Goal: Information Seeking & Learning: Learn about a topic

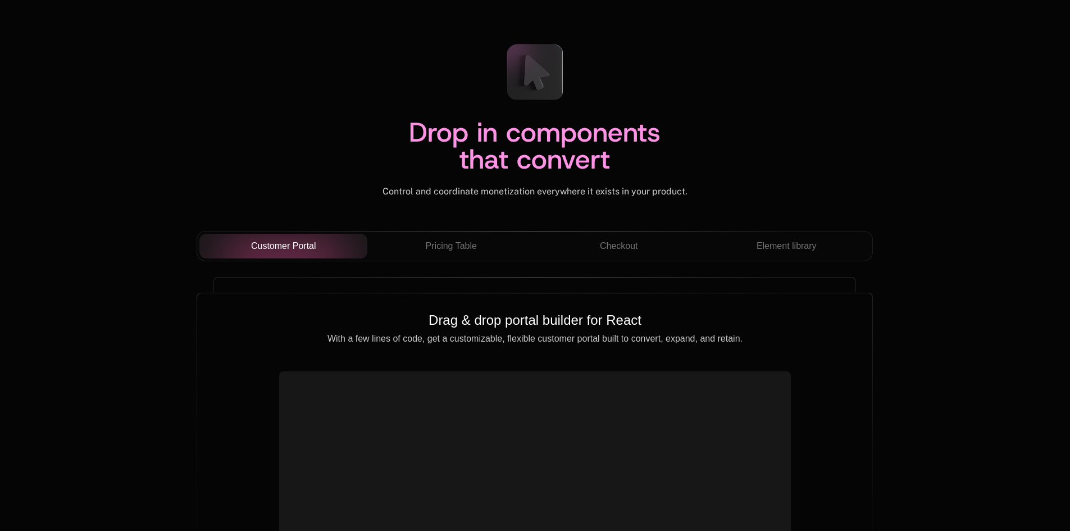
scroll to position [3848, 0]
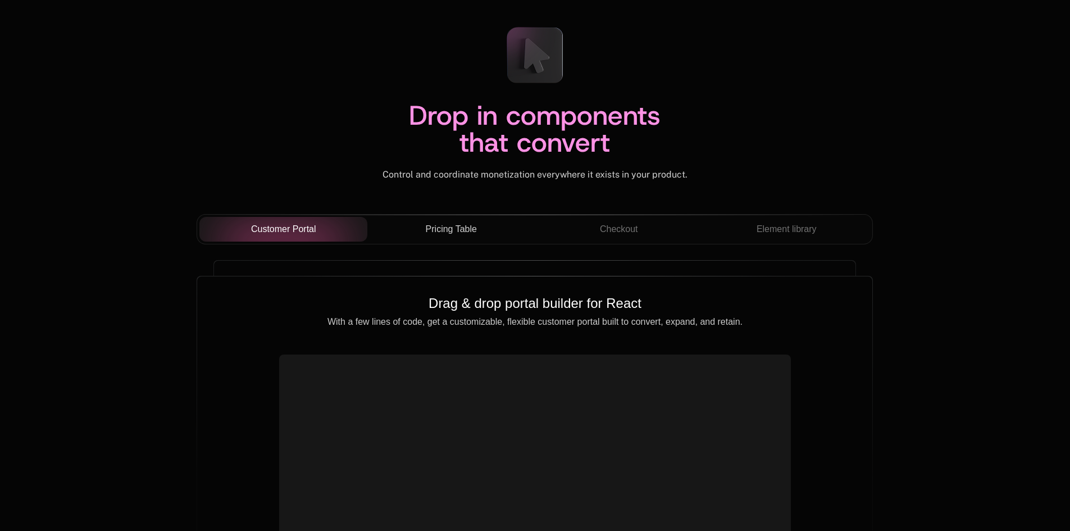
click at [477, 218] on button "Pricing Table" at bounding box center [451, 229] width 168 height 25
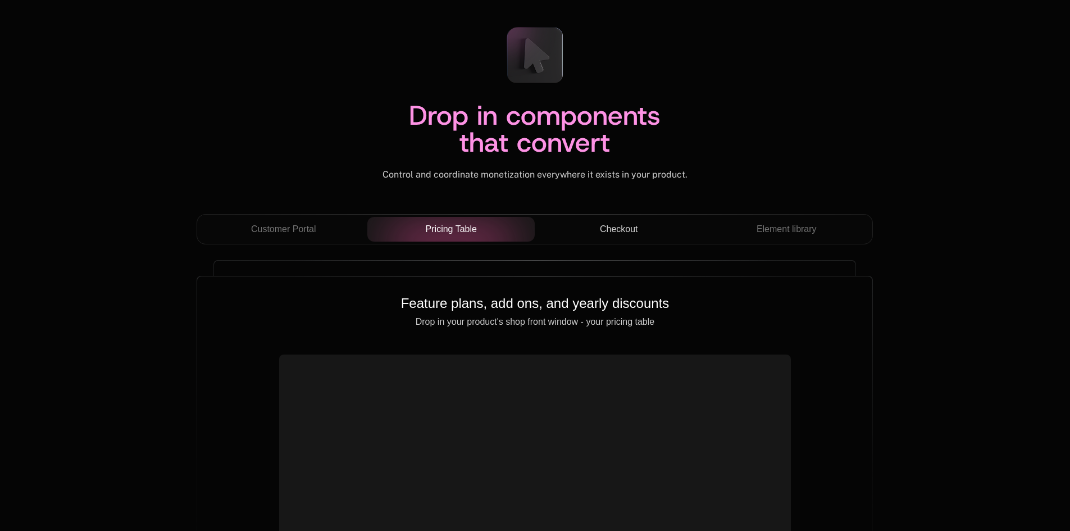
click at [597, 225] on div "Checkout" at bounding box center [619, 228] width 150 height 13
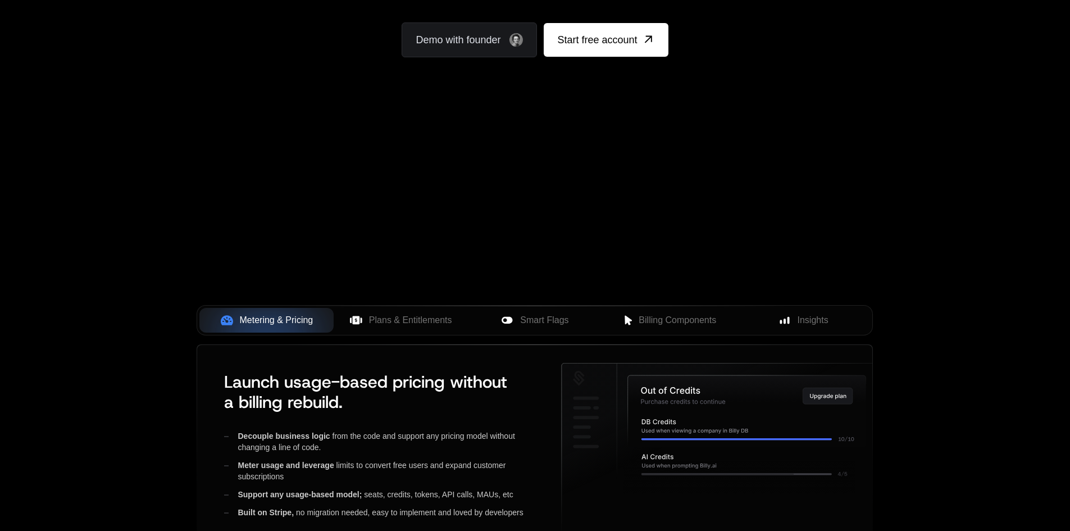
scroll to position [220, 0]
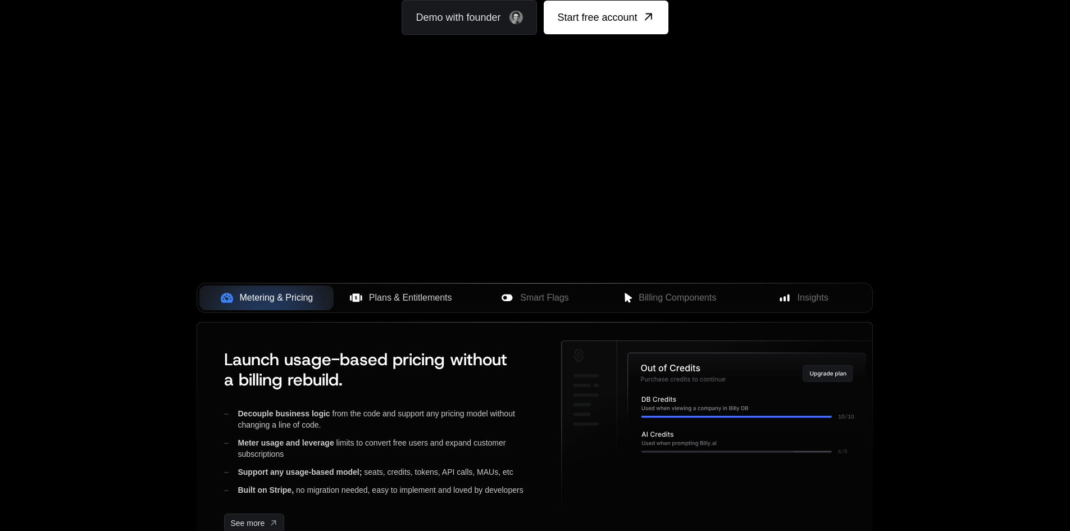
click at [437, 302] on span "Plans & Entitlements" at bounding box center [410, 297] width 83 height 13
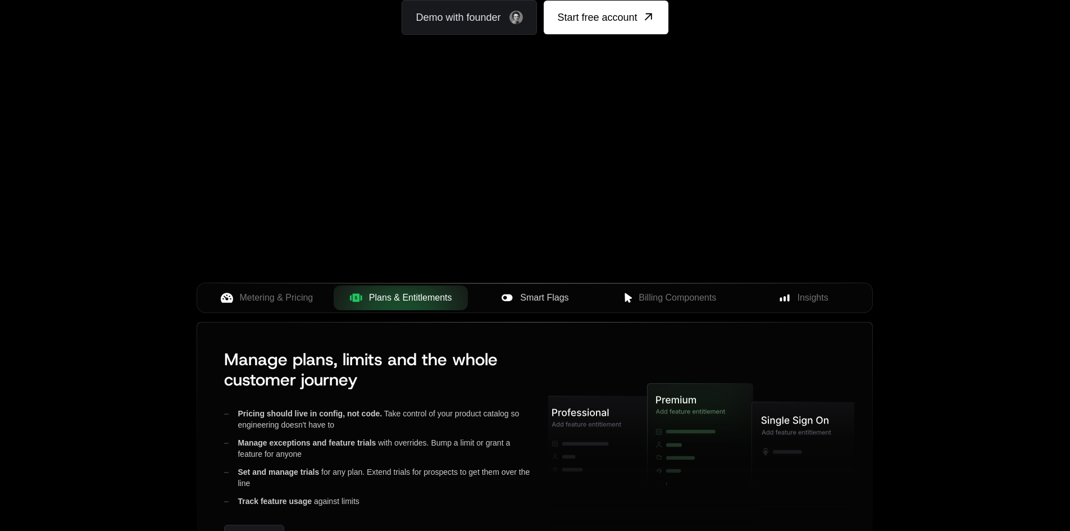
click at [528, 292] on span "Smart Flags" at bounding box center [544, 297] width 48 height 13
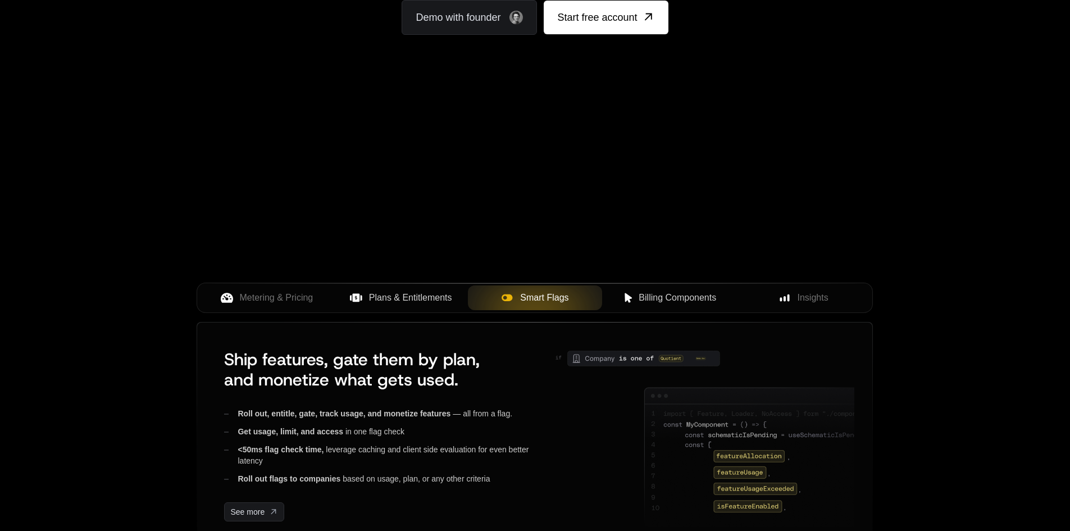
click at [659, 294] on span "Billing Components" at bounding box center [677, 297] width 77 height 13
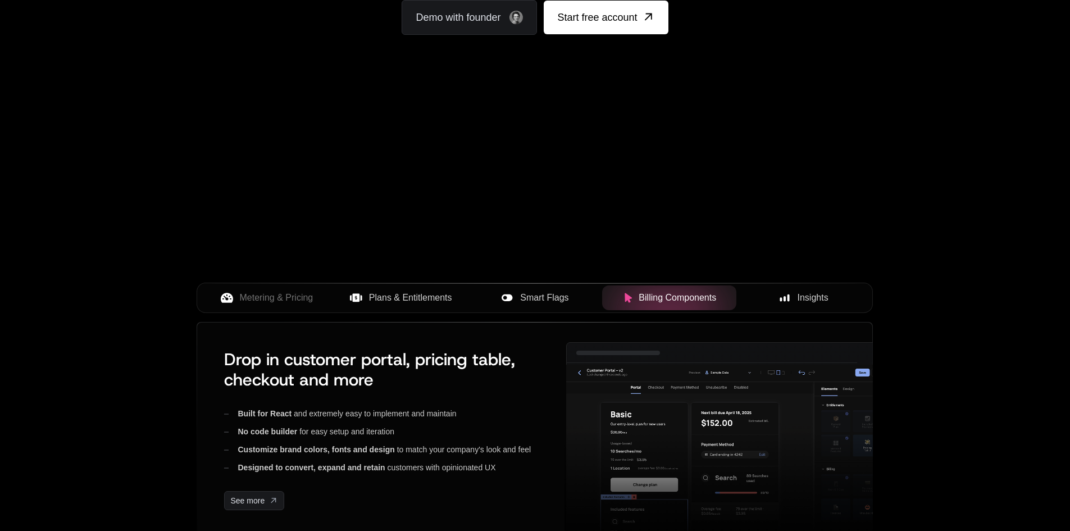
click at [838, 300] on div "Insights" at bounding box center [803, 297] width 116 height 13
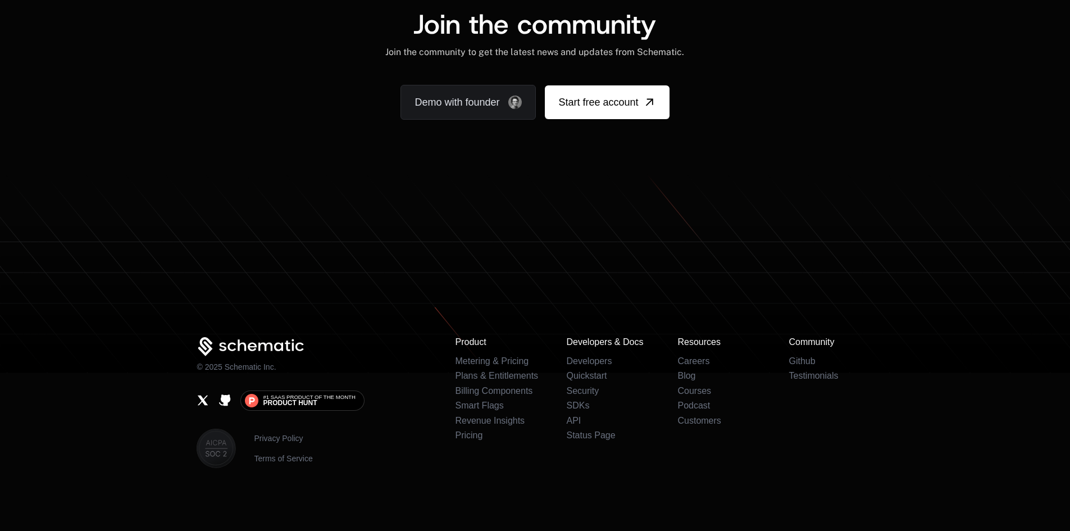
scroll to position [6858, 0]
